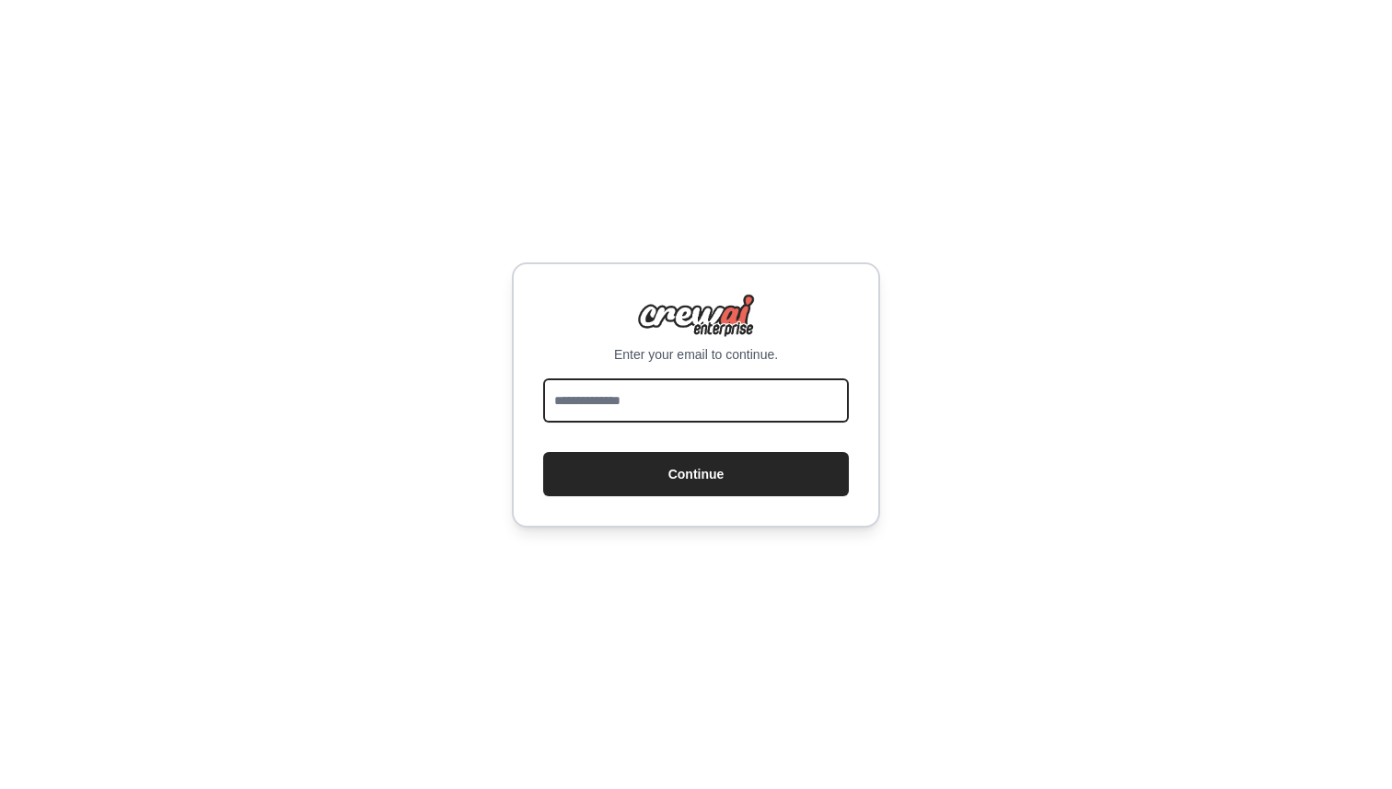
click at [753, 387] on input "email" at bounding box center [696, 400] width 306 height 44
type input "*"
type input "**********"
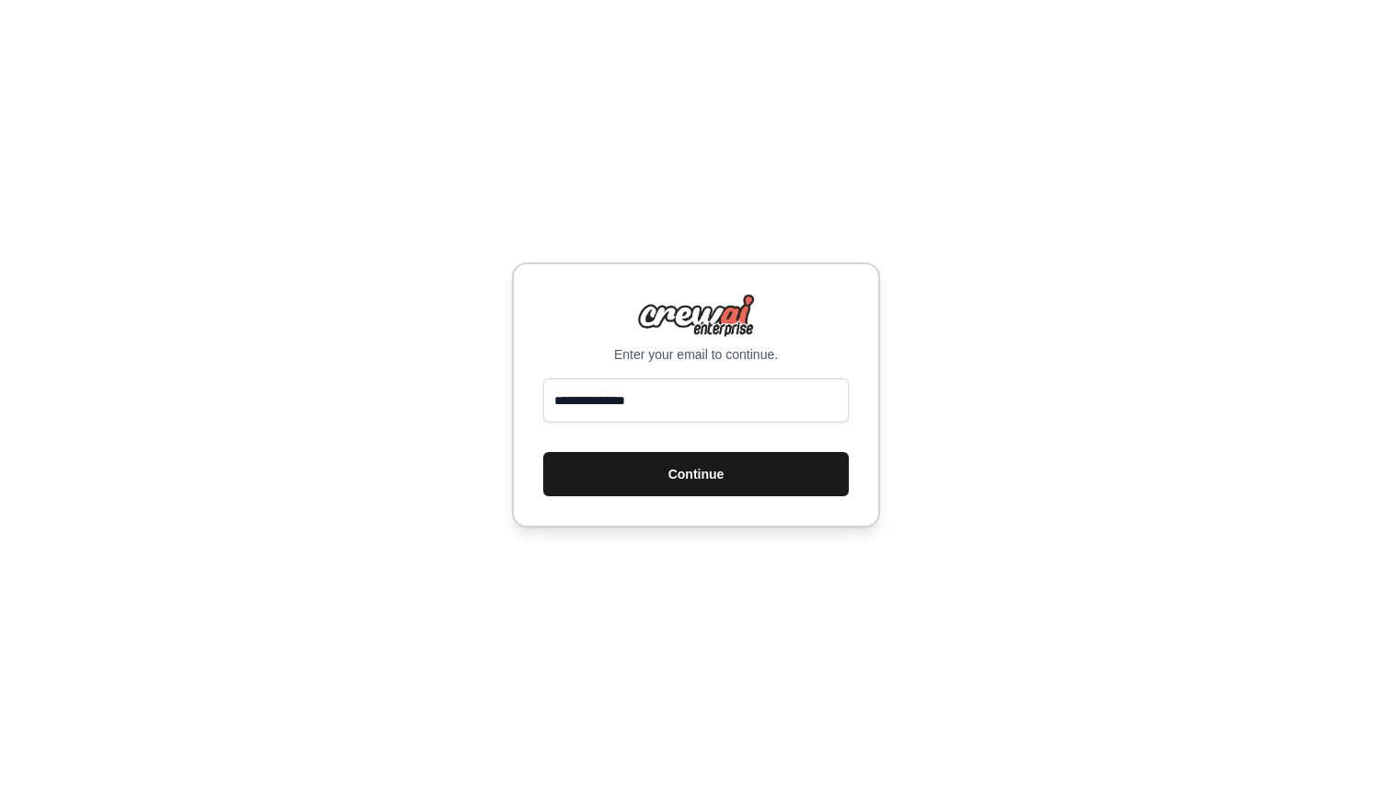
click at [700, 469] on button "Continue" at bounding box center [696, 474] width 306 height 44
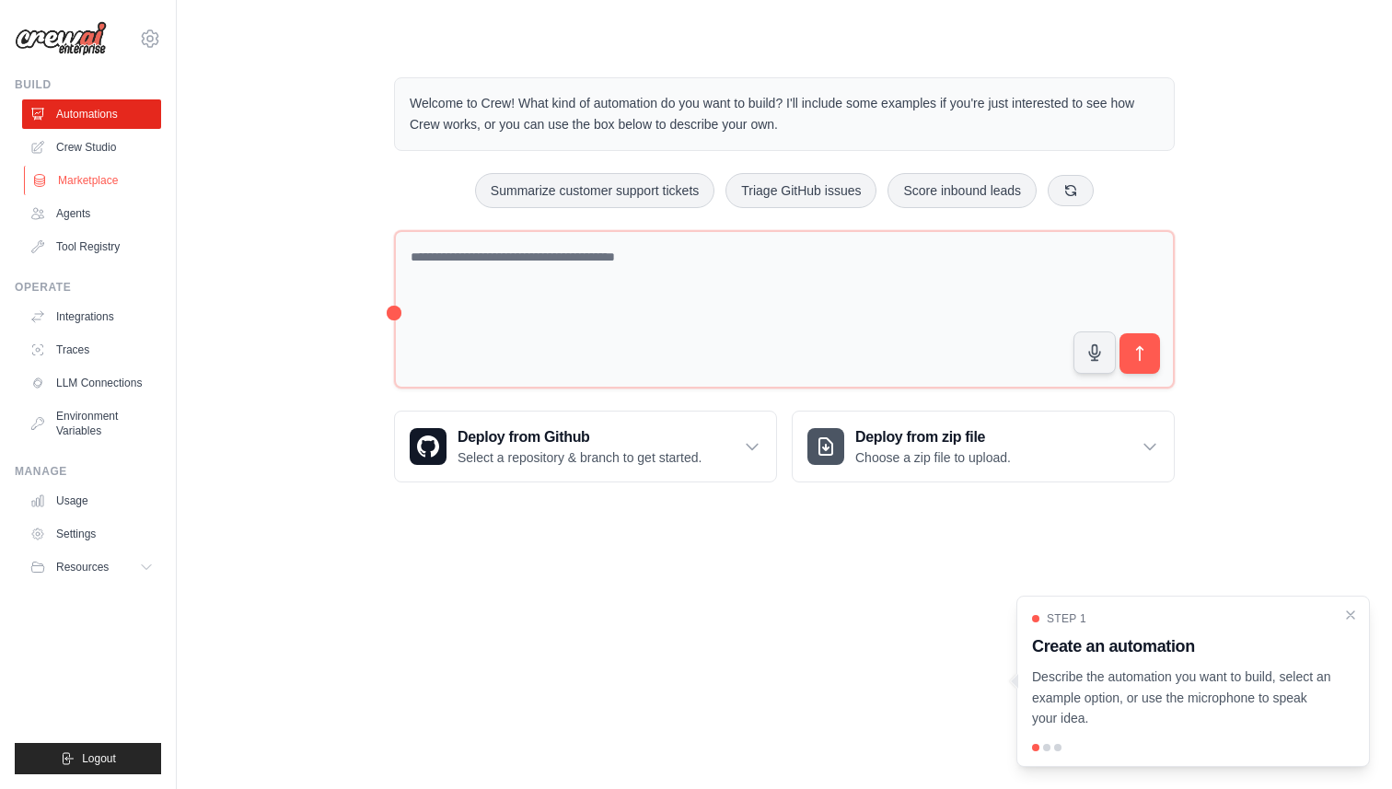
click at [95, 183] on link "Marketplace" at bounding box center [93, 180] width 139 height 29
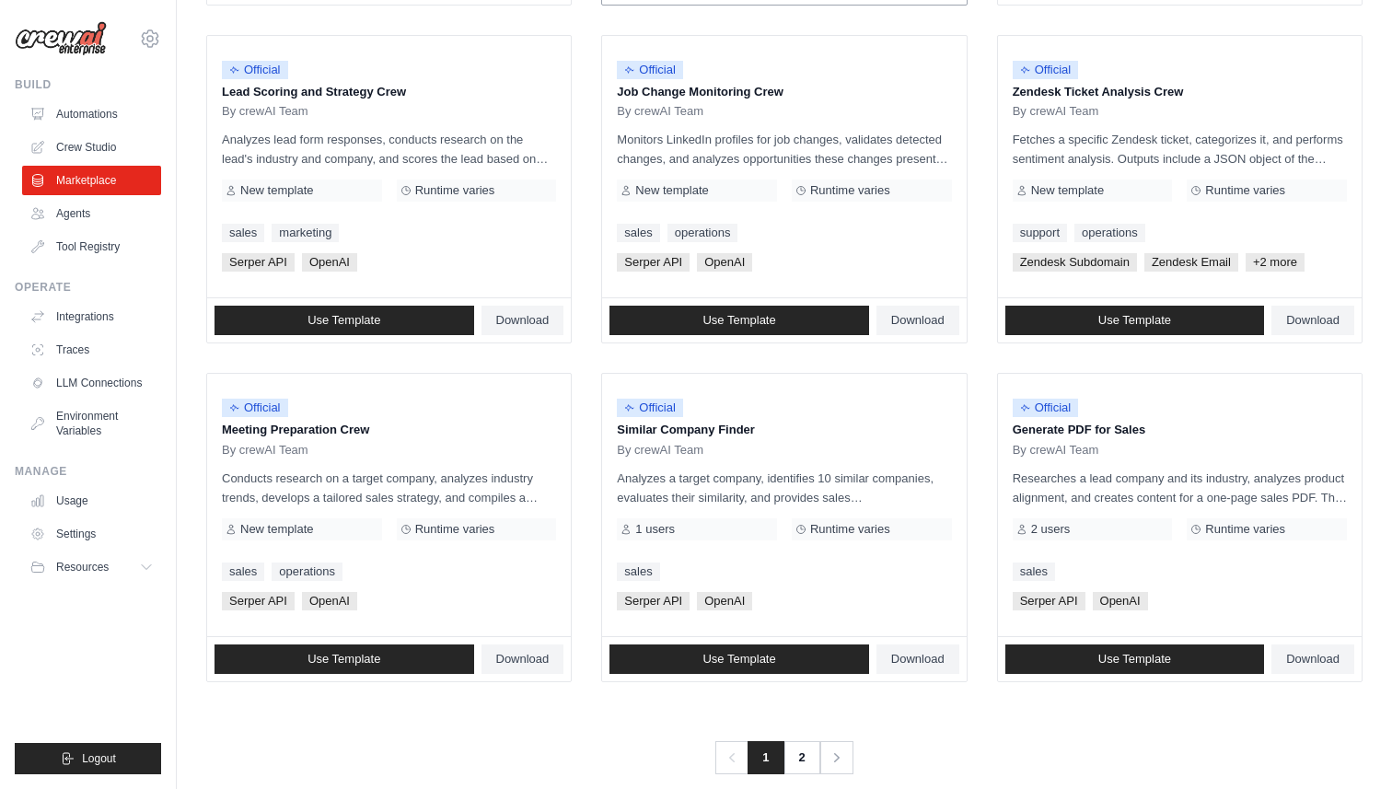
scroll to position [917, 0]
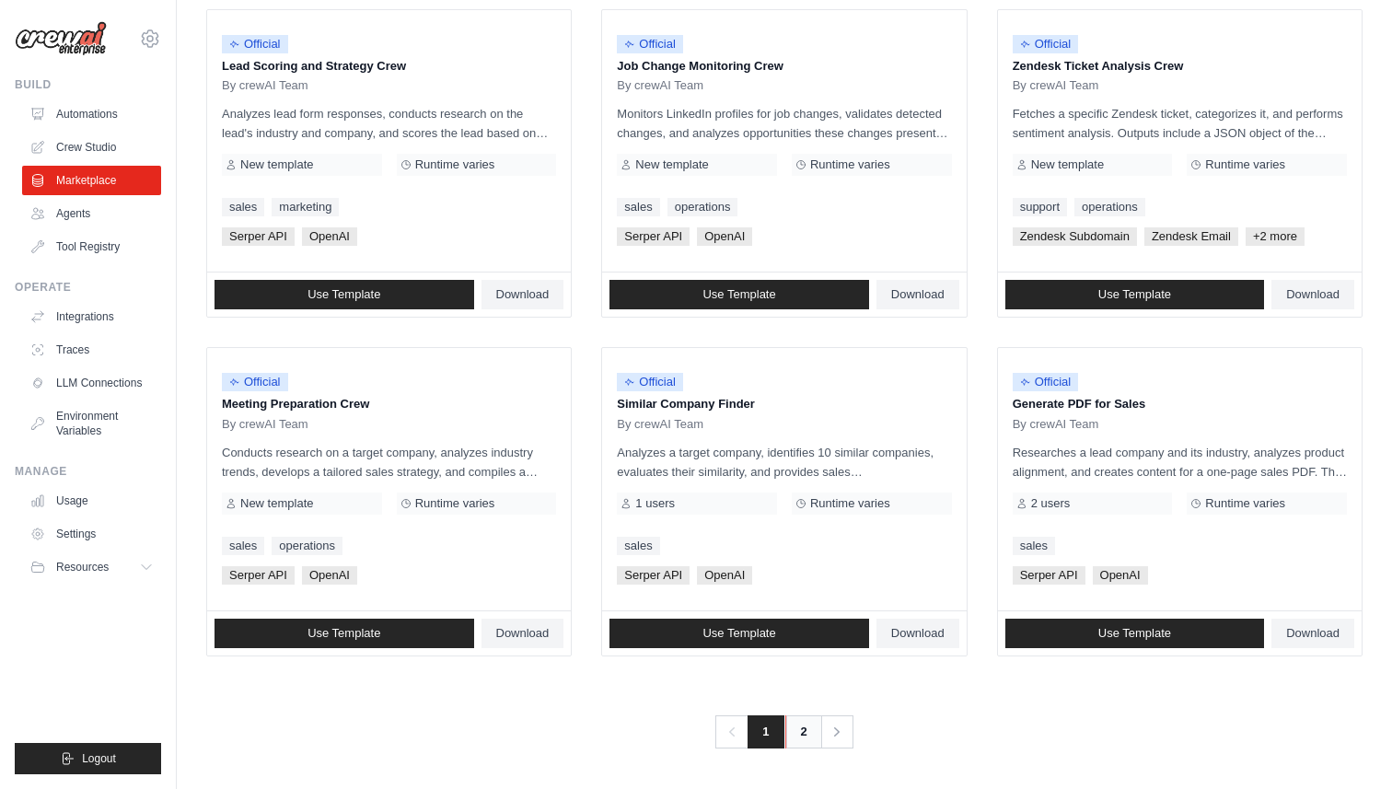
click at [798, 743] on link "2" at bounding box center [803, 731] width 37 height 33
